Goal: Task Accomplishment & Management: Use online tool/utility

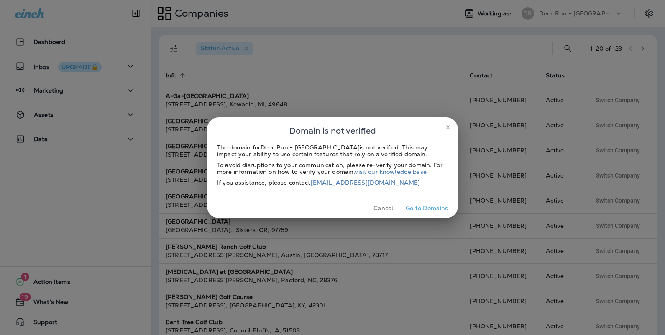
click at [448, 129] on icon "close" at bounding box center [448, 127] width 7 height 7
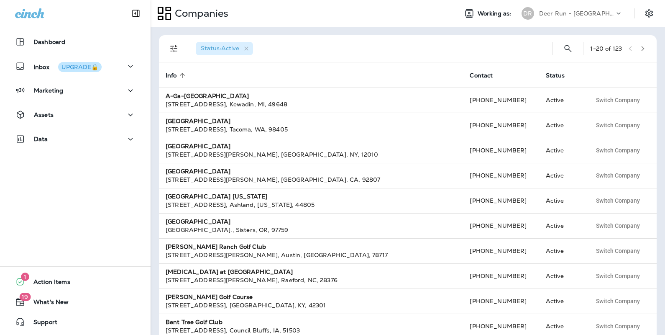
click at [568, 13] on p "Deer Run - [GEOGRAPHIC_DATA]" at bounding box center [576, 13] width 75 height 7
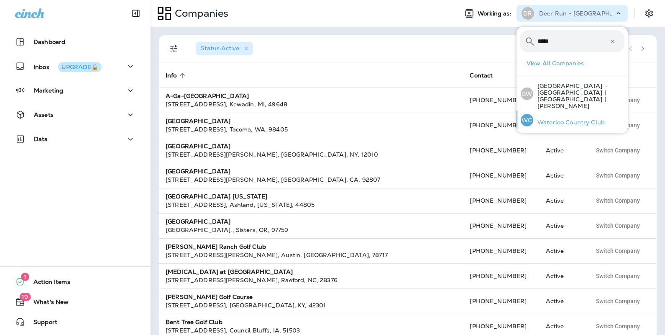
type input "*****"
click at [549, 119] on p "Waterloo Country Club" at bounding box center [569, 122] width 72 height 7
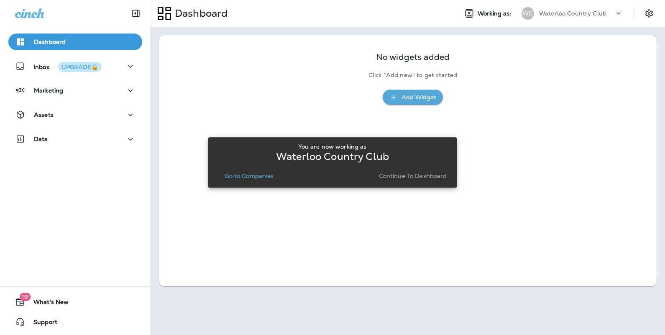
click at [388, 182] on div "You are now working as Waterloo Country Club Go to Companies Continue to Dashbo…" at bounding box center [333, 162] width 236 height 45
click at [77, 115] on div "Assets" at bounding box center [75, 115] width 120 height 10
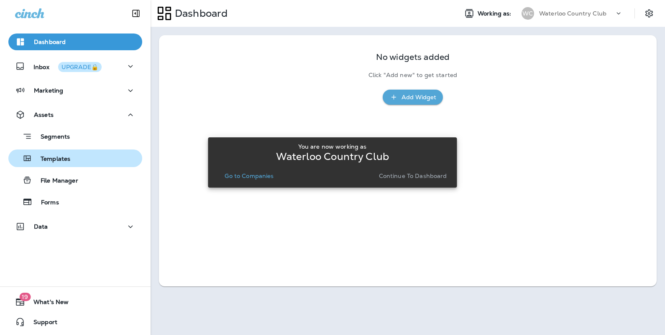
click at [70, 161] on p "Templates" at bounding box center [51, 159] width 38 height 8
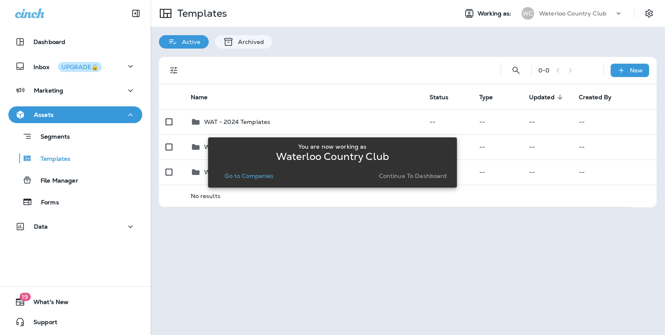
click at [410, 173] on p "Continue to Dashboard" at bounding box center [413, 175] width 68 height 7
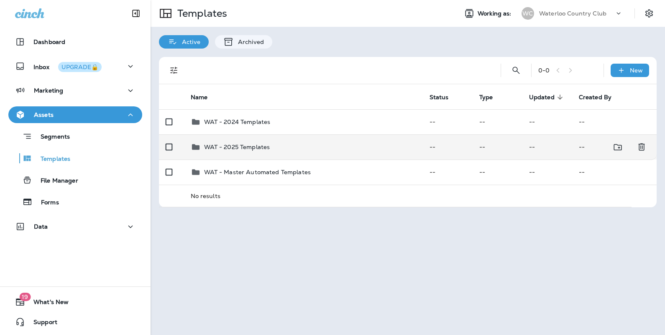
click at [259, 147] on p "WAT - 2025 Templates" at bounding box center [237, 146] width 66 height 7
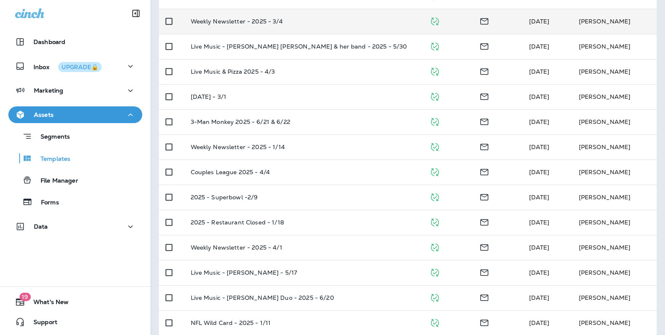
scroll to position [285, 0]
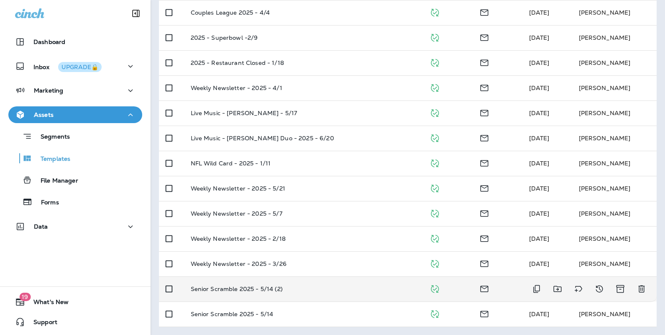
click at [265, 288] on p "Senior Scramble 2025 - 5/14 (2)" at bounding box center [237, 288] width 92 height 7
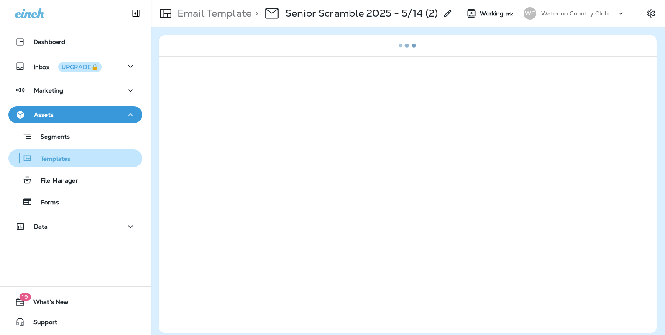
click at [38, 154] on div "Templates" at bounding box center [41, 158] width 59 height 13
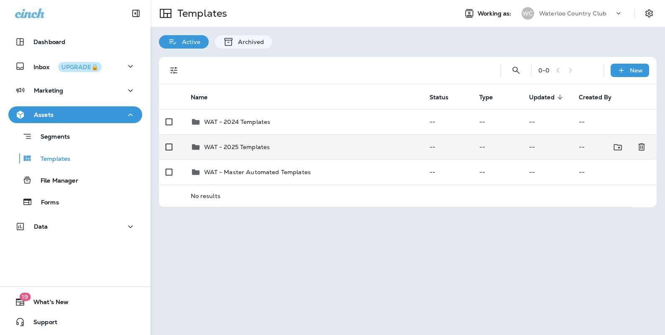
click at [244, 143] on p "WAT - 2025 Templates" at bounding box center [237, 146] width 66 height 7
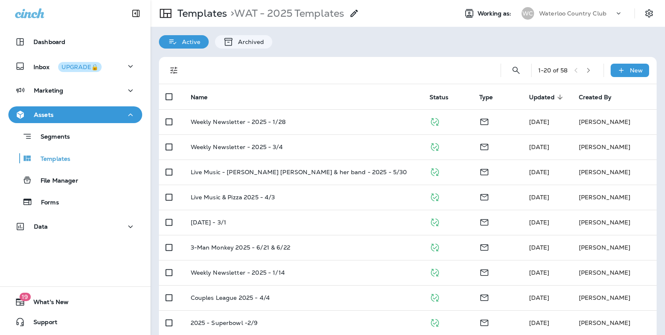
scroll to position [285, 0]
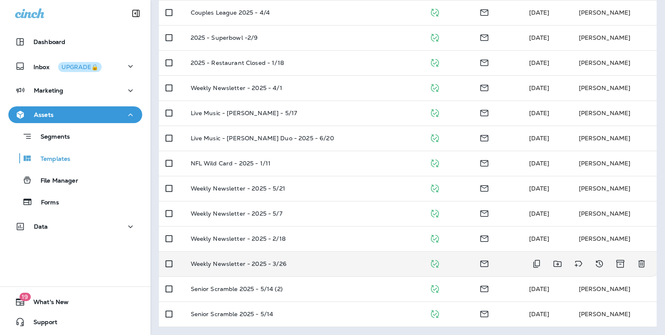
click at [244, 261] on p "Weekly Newsletter - 2025 - 3/26" at bounding box center [239, 263] width 96 height 7
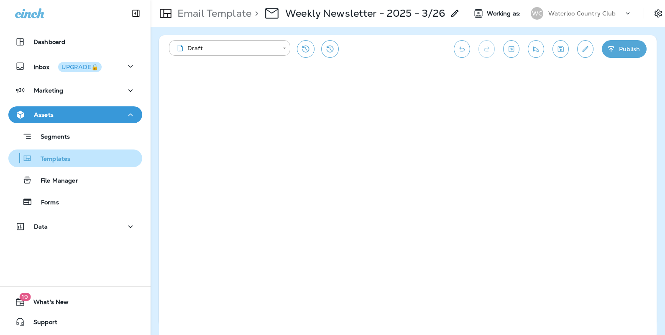
click at [71, 155] on div "Templates" at bounding box center [75, 158] width 127 height 13
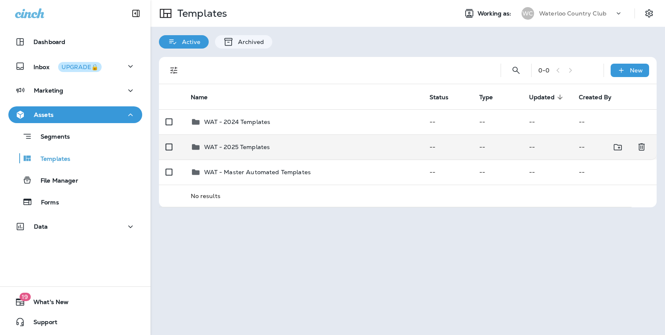
click at [248, 151] on div "WAT - 2025 Templates" at bounding box center [237, 147] width 66 height 10
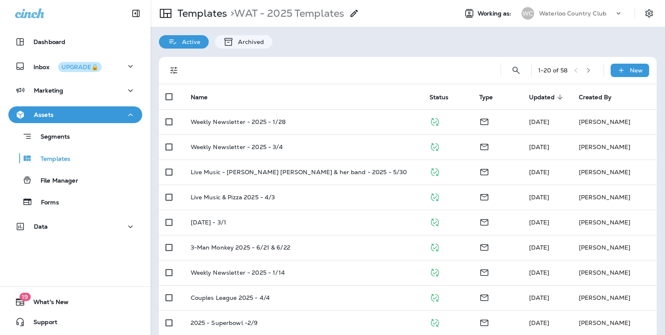
scroll to position [285, 0]
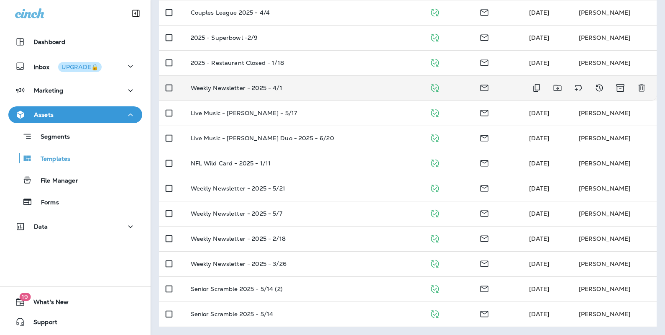
click at [238, 90] on p "Weekly Newsletter - 2025 - 4/1" at bounding box center [237, 87] width 92 height 7
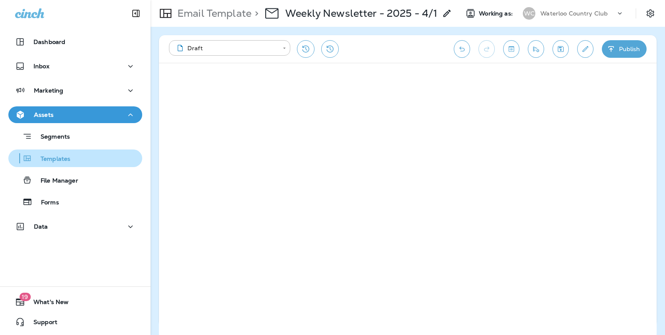
click at [68, 159] on p "Templates" at bounding box center [51, 159] width 38 height 8
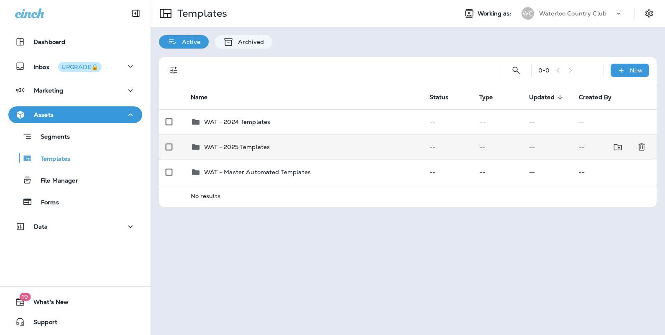
click at [252, 143] on p "WAT - 2025 Templates" at bounding box center [237, 146] width 66 height 7
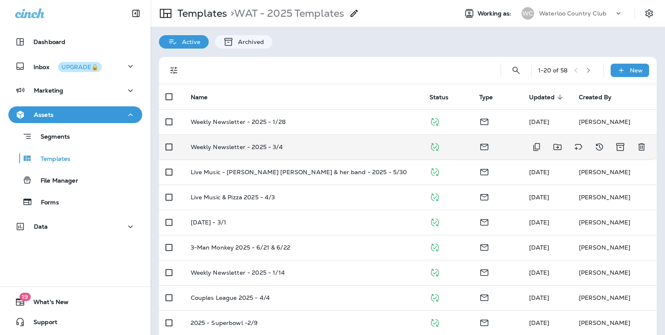
click at [263, 151] on td "Weekly Newsletter - 2025 - 3/4" at bounding box center [303, 146] width 239 height 25
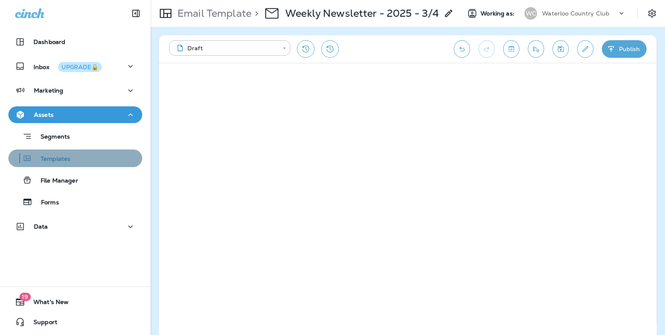
click at [82, 164] on button "Templates" at bounding box center [75, 158] width 134 height 18
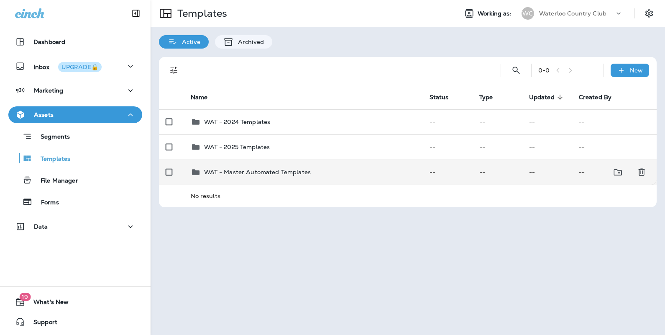
click at [233, 162] on td "WAT - Master Automated Templates" at bounding box center [303, 171] width 239 height 25
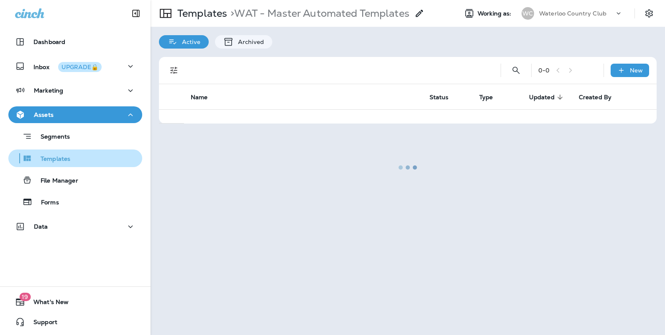
click at [31, 163] on icon "button" at bounding box center [27, 158] width 10 height 10
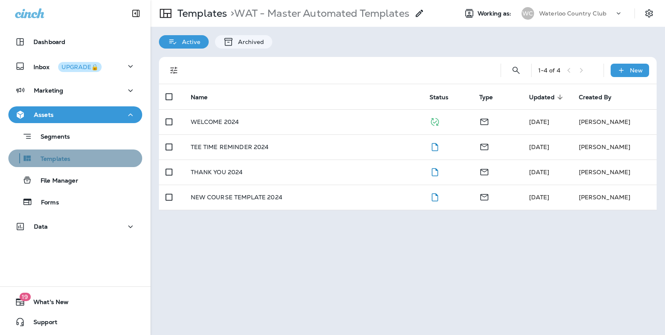
click at [71, 160] on div "Templates" at bounding box center [75, 158] width 127 height 13
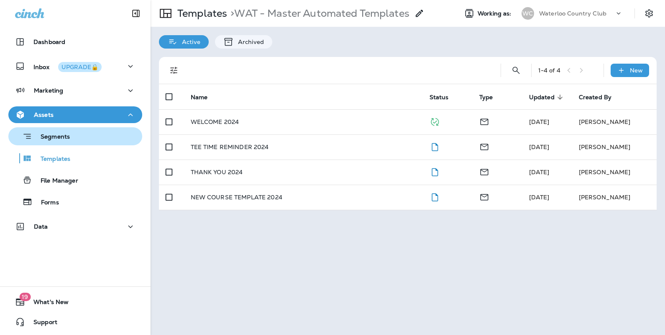
click at [77, 138] on div "Segments" at bounding box center [75, 136] width 127 height 13
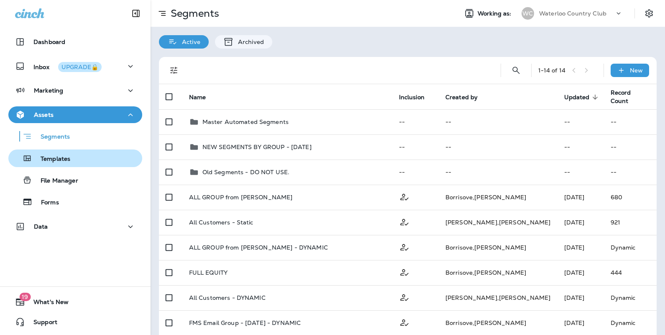
click at [62, 164] on div "Templates" at bounding box center [41, 158] width 59 height 13
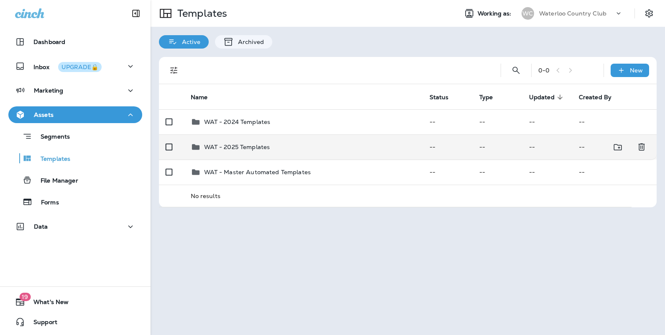
click at [240, 144] on p "WAT - 2025 Templates" at bounding box center [237, 146] width 66 height 7
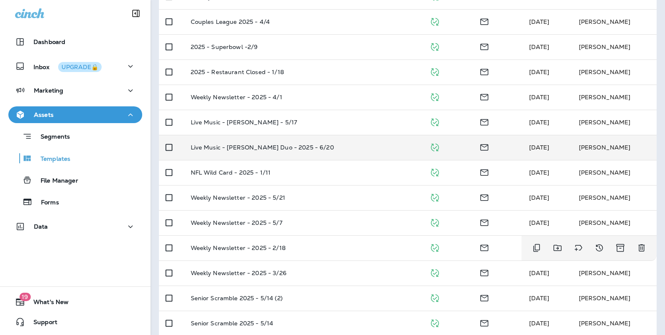
scroll to position [285, 0]
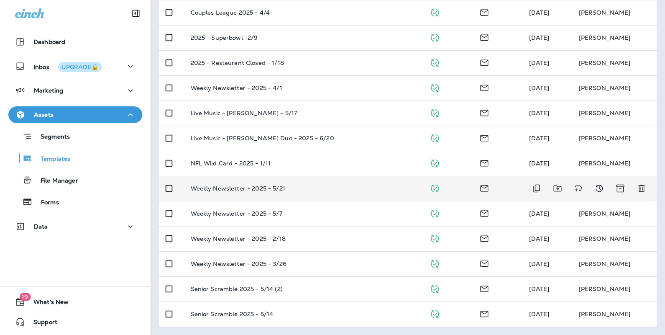
click at [301, 182] on td "Weekly Newsletter - 2025 - 5/21" at bounding box center [303, 188] width 239 height 25
